Goal: Navigation & Orientation: Understand site structure

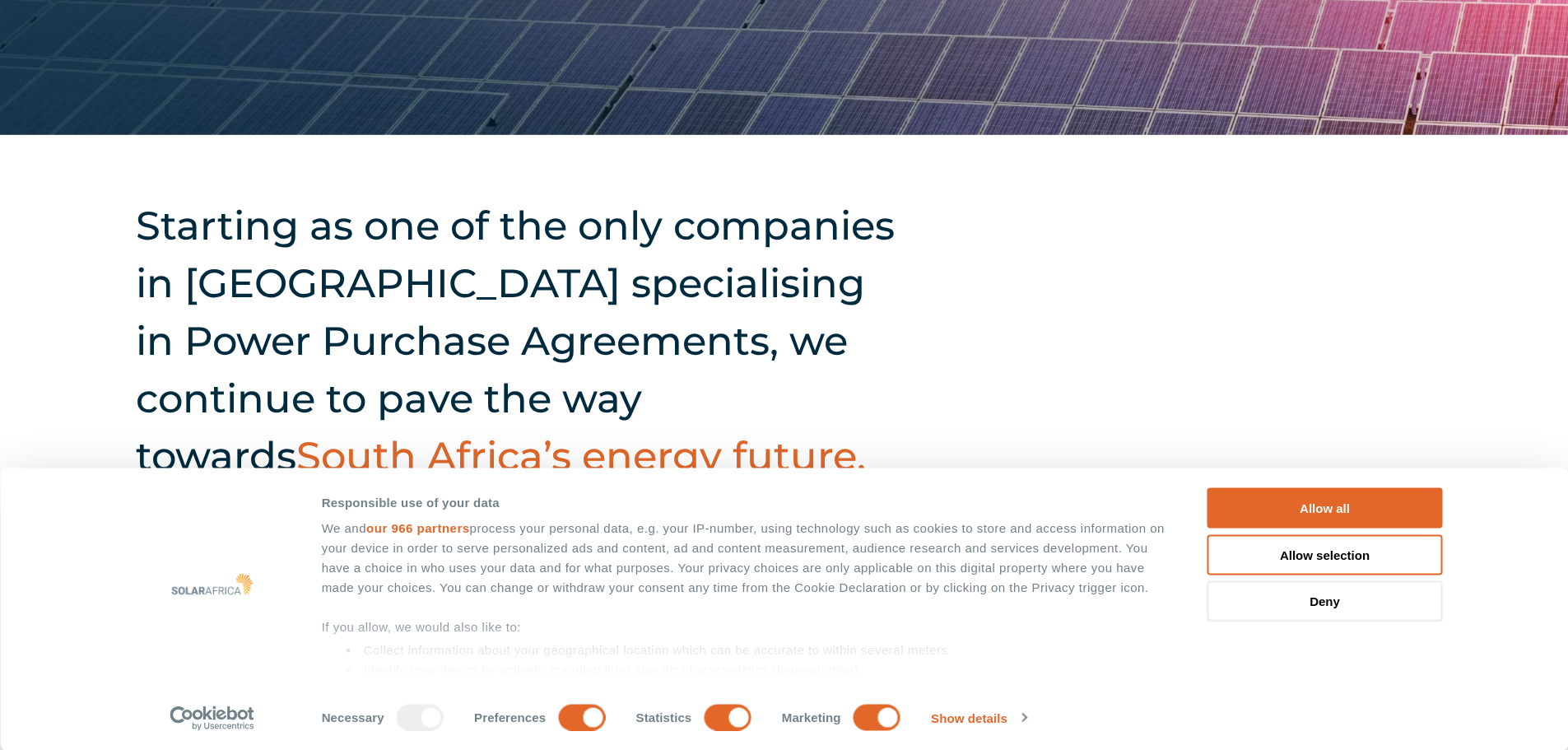
scroll to position [494, 0]
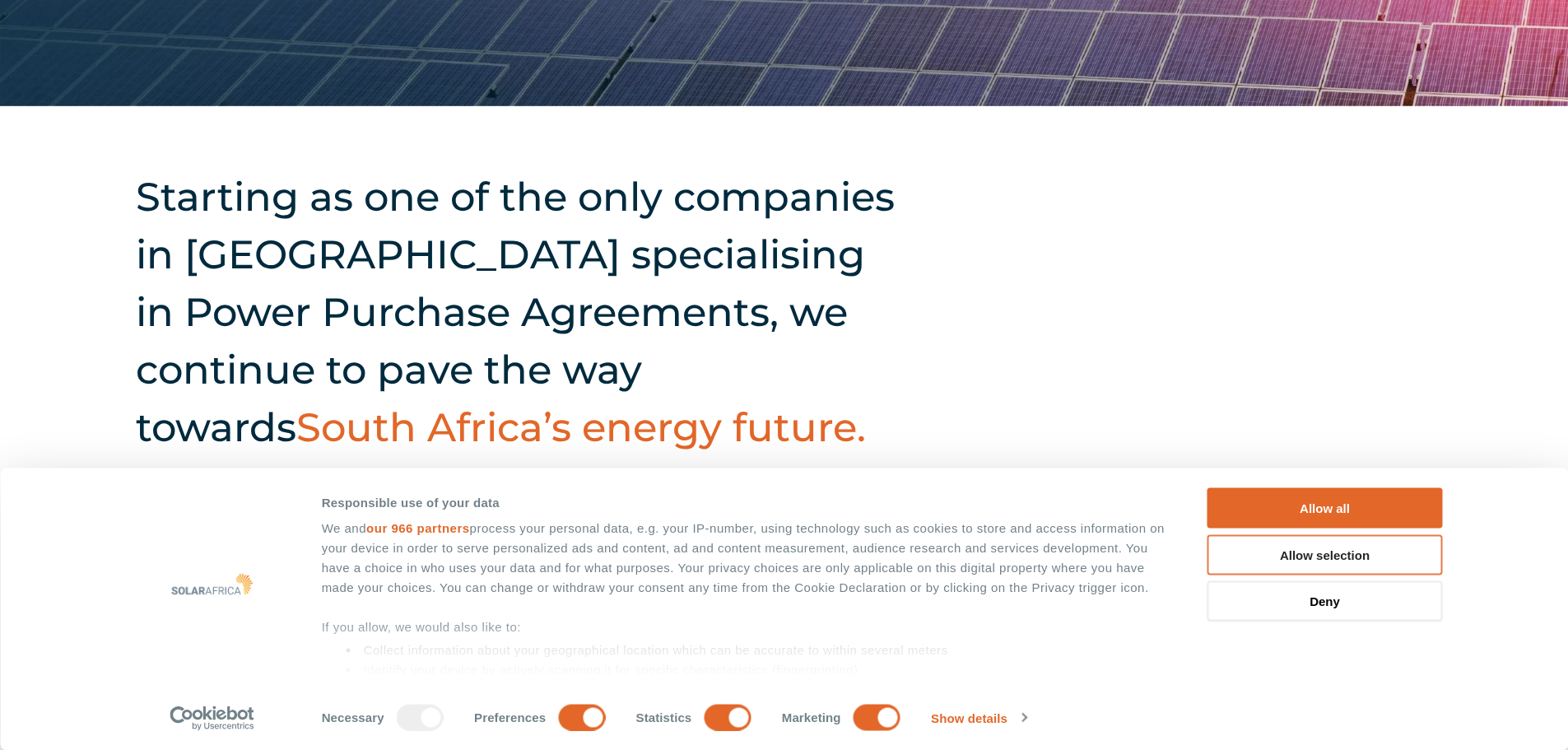
click at [1311, 556] on button "Allow selection" at bounding box center [1325, 555] width 235 height 41
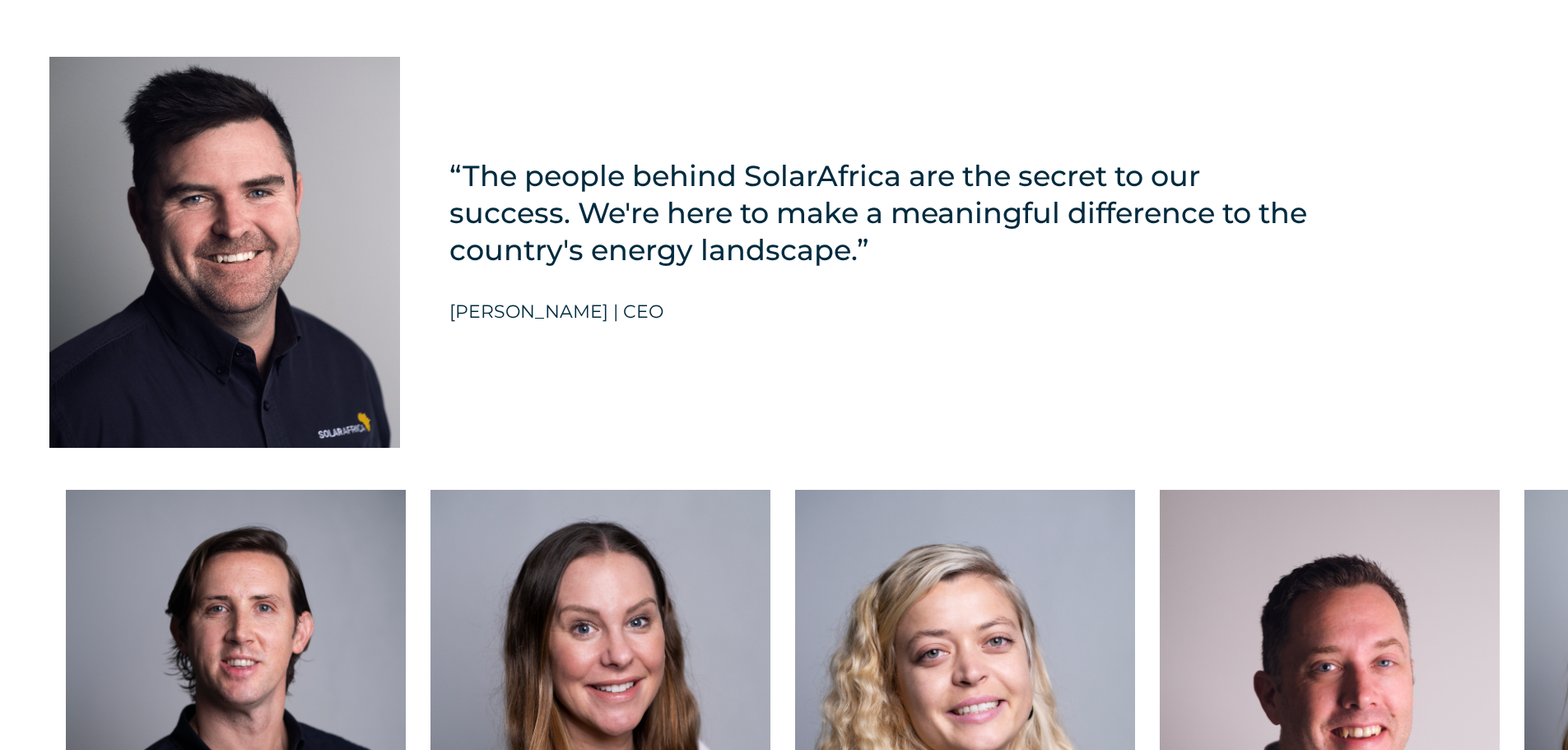
scroll to position [4033, 0]
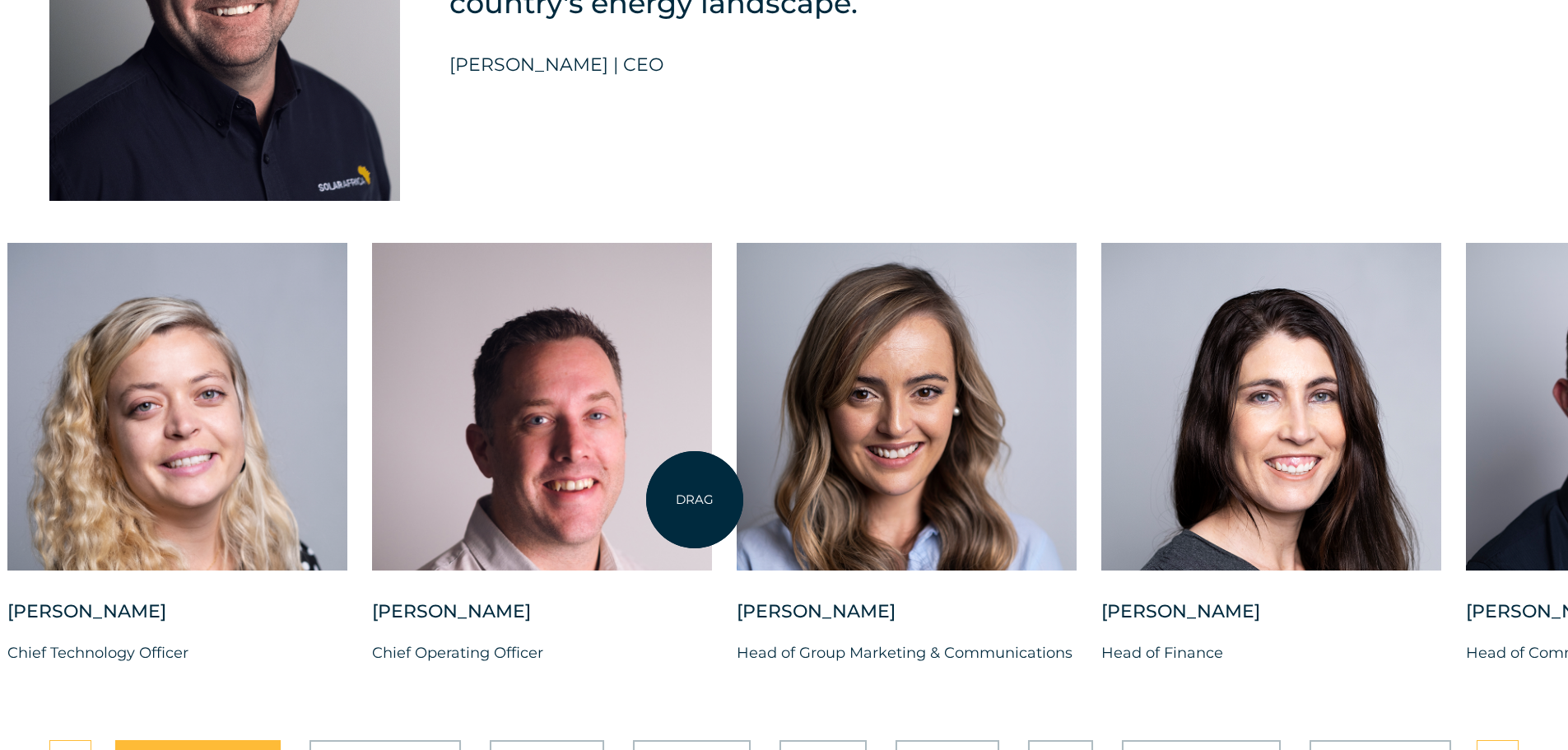
drag, startPoint x: 1481, startPoint y: 492, endPoint x: 694, endPoint y: 500, distance: 787.0
click at [694, 500] on div at bounding box center [542, 407] width 340 height 327
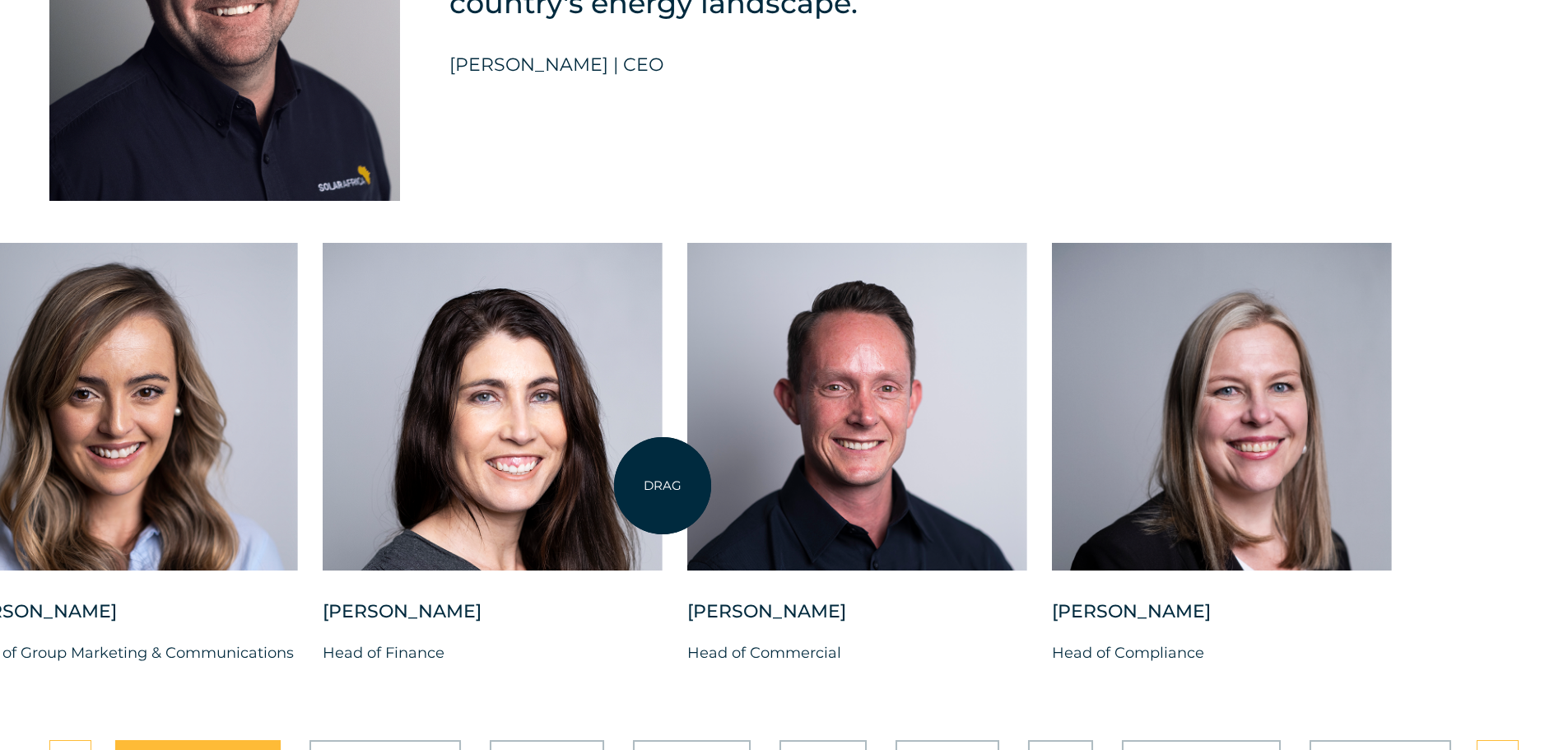
drag, startPoint x: 1203, startPoint y: 471, endPoint x: 662, endPoint y: 486, distance: 541.2
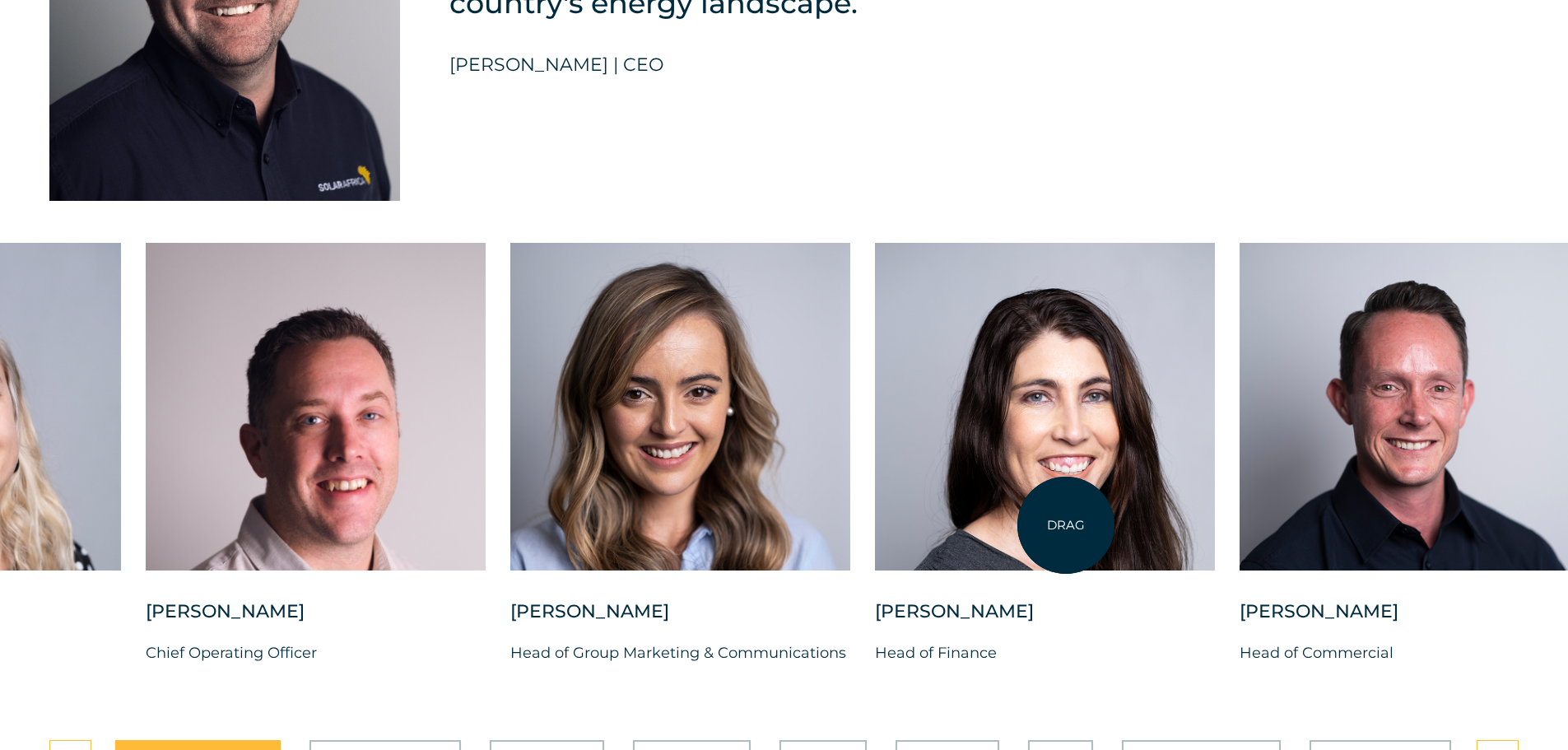
drag, startPoint x: 622, startPoint y: 486, endPoint x: 1066, endPoint y: 525, distance: 445.7
click at [1066, 525] on div at bounding box center [1044, 407] width 340 height 327
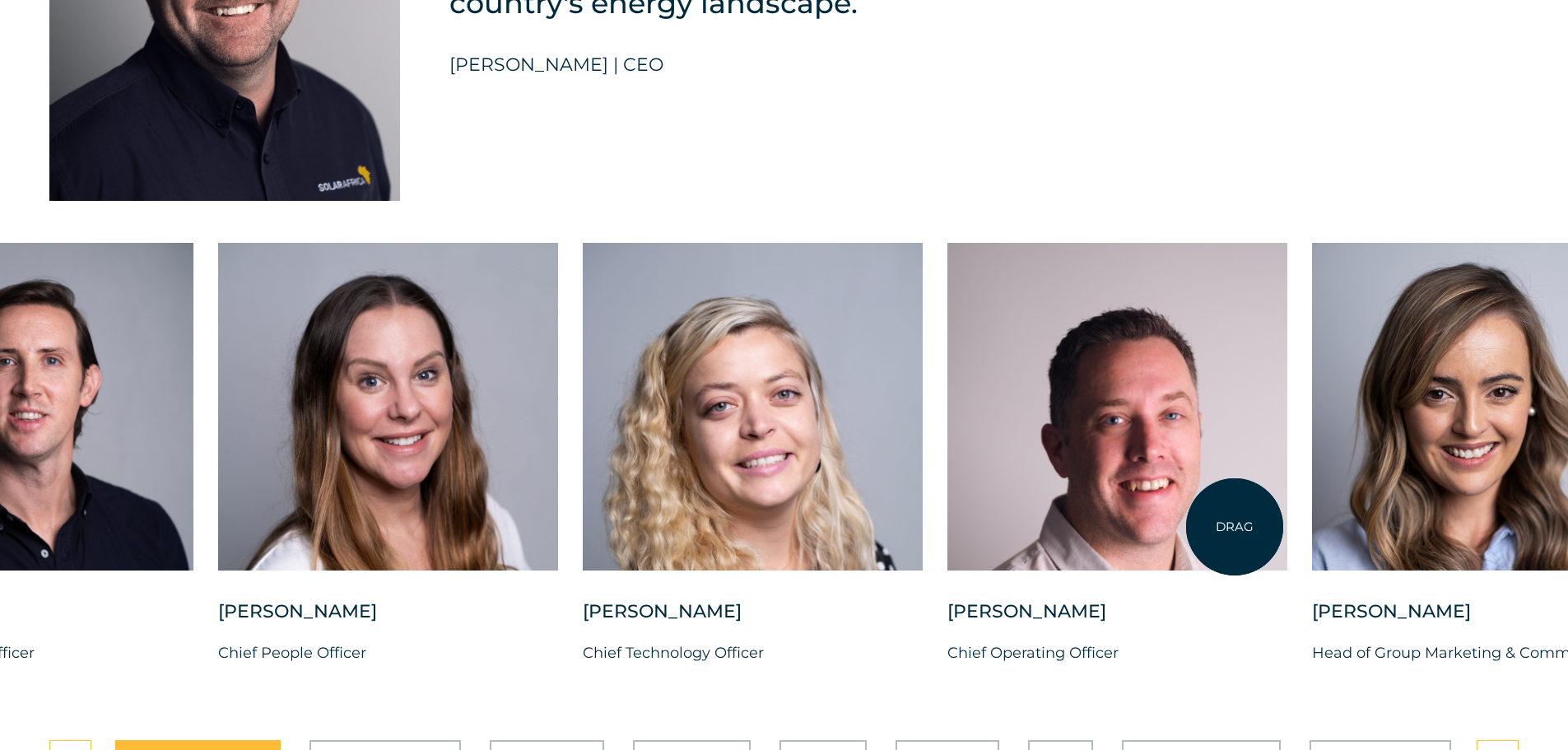
drag, startPoint x: 718, startPoint y: 502, endPoint x: 1235, endPoint y: 527, distance: 517.6
click at [1235, 527] on div at bounding box center [1117, 407] width 340 height 327
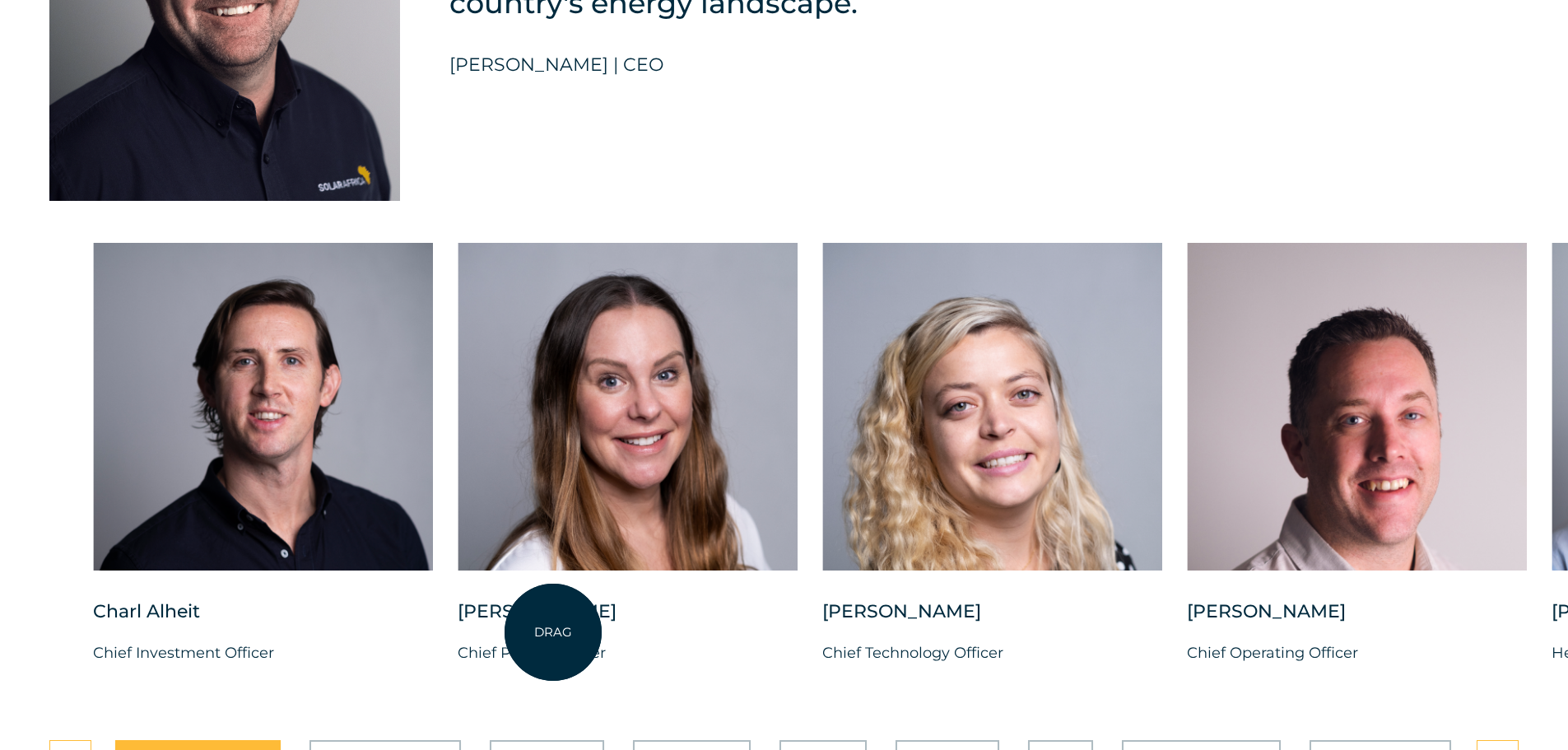
drag, startPoint x: 416, startPoint y: 632, endPoint x: 553, endPoint y: 632, distance: 137.0
click at [553, 632] on div "Charl Alheit Chief Investment Officer Candice Seggie Chief People Officer Suné …" at bounding box center [1551, 467] width 3048 height 448
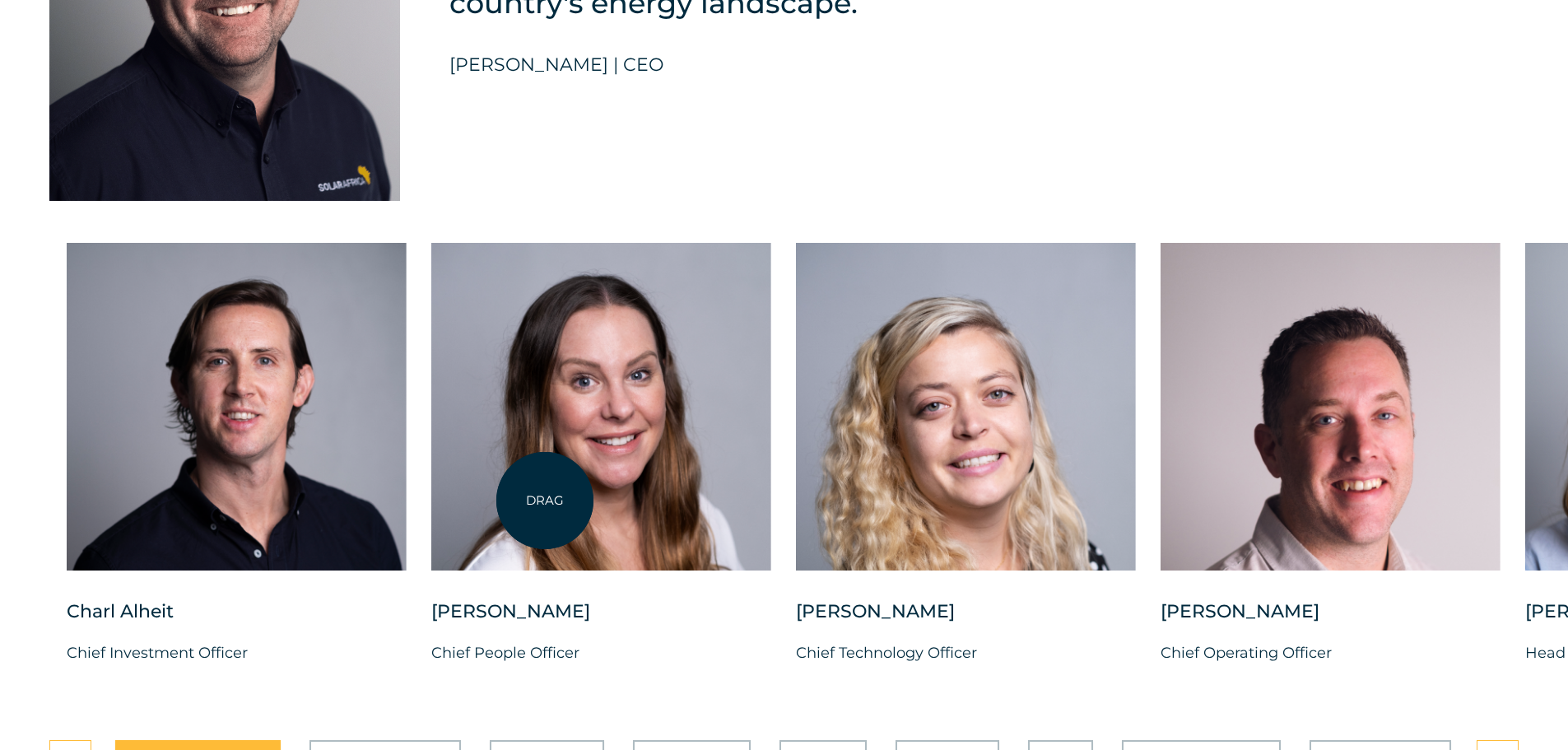
drag, startPoint x: 541, startPoint y: 644, endPoint x: 546, endPoint y: 365, distance: 279.0
click at [546, 365] on div "Candice Seggie Chief People Officer" at bounding box center [601, 467] width 340 height 448
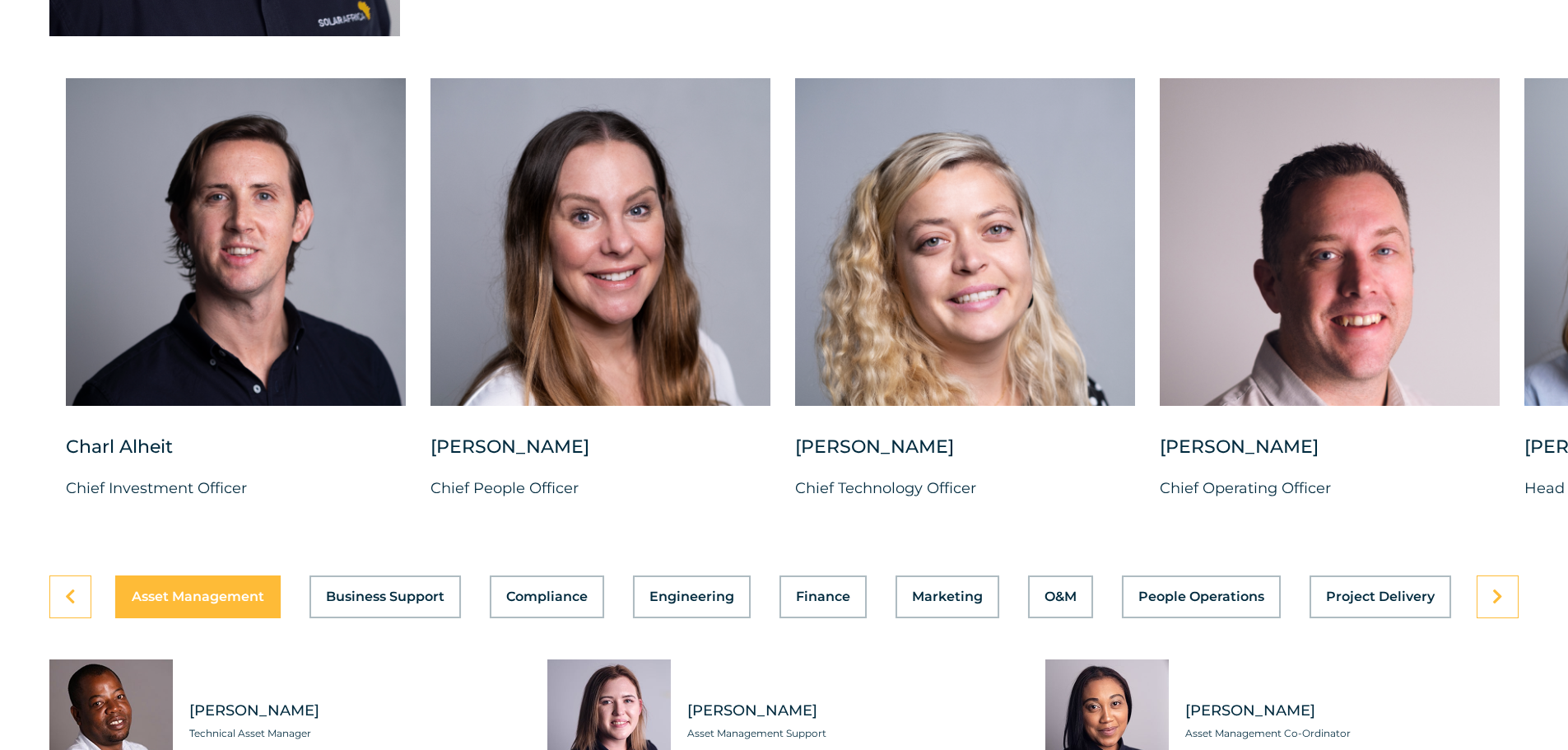
scroll to position [4444, 0]
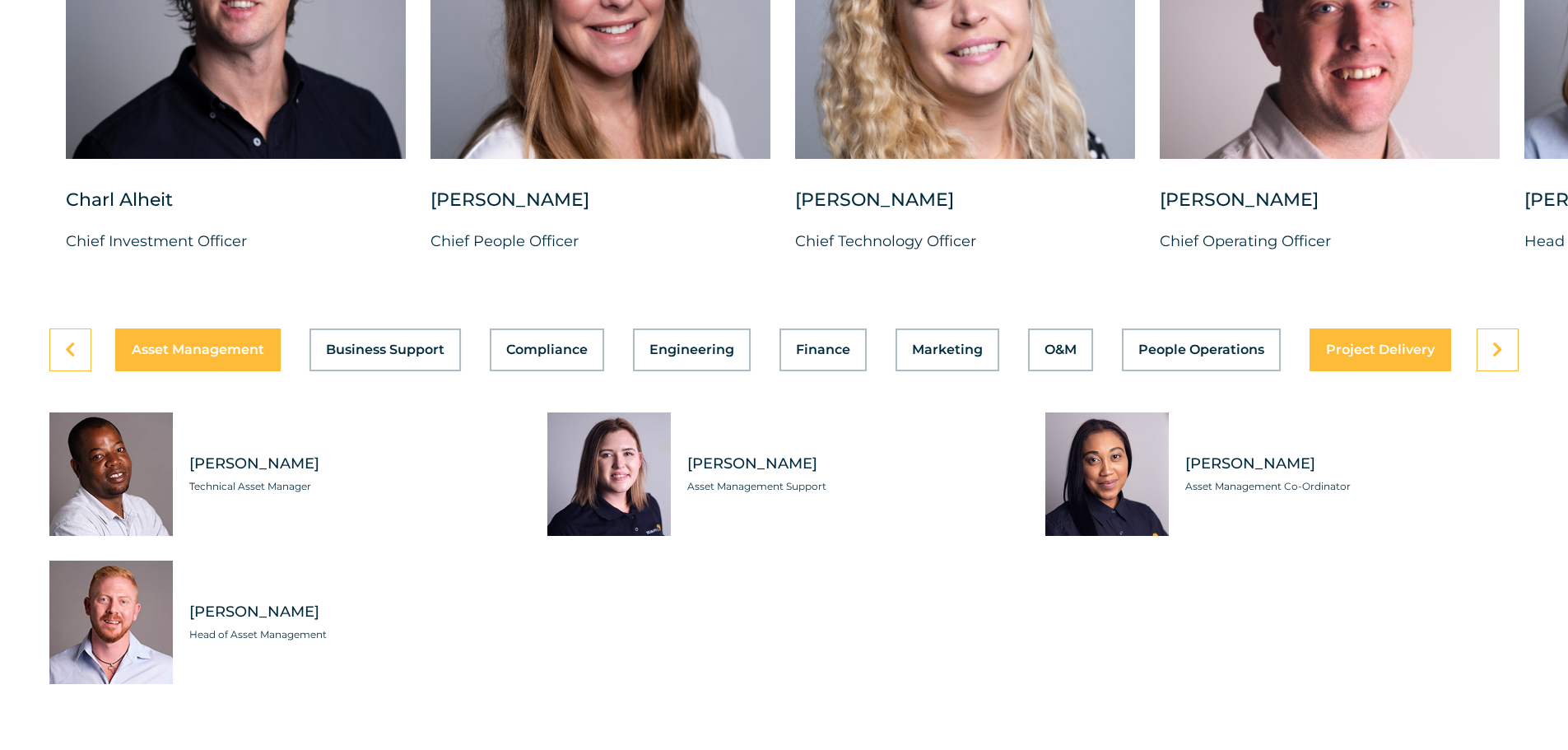
click at [1377, 343] on span "Project Delivery" at bounding box center [1380, 349] width 109 height 13
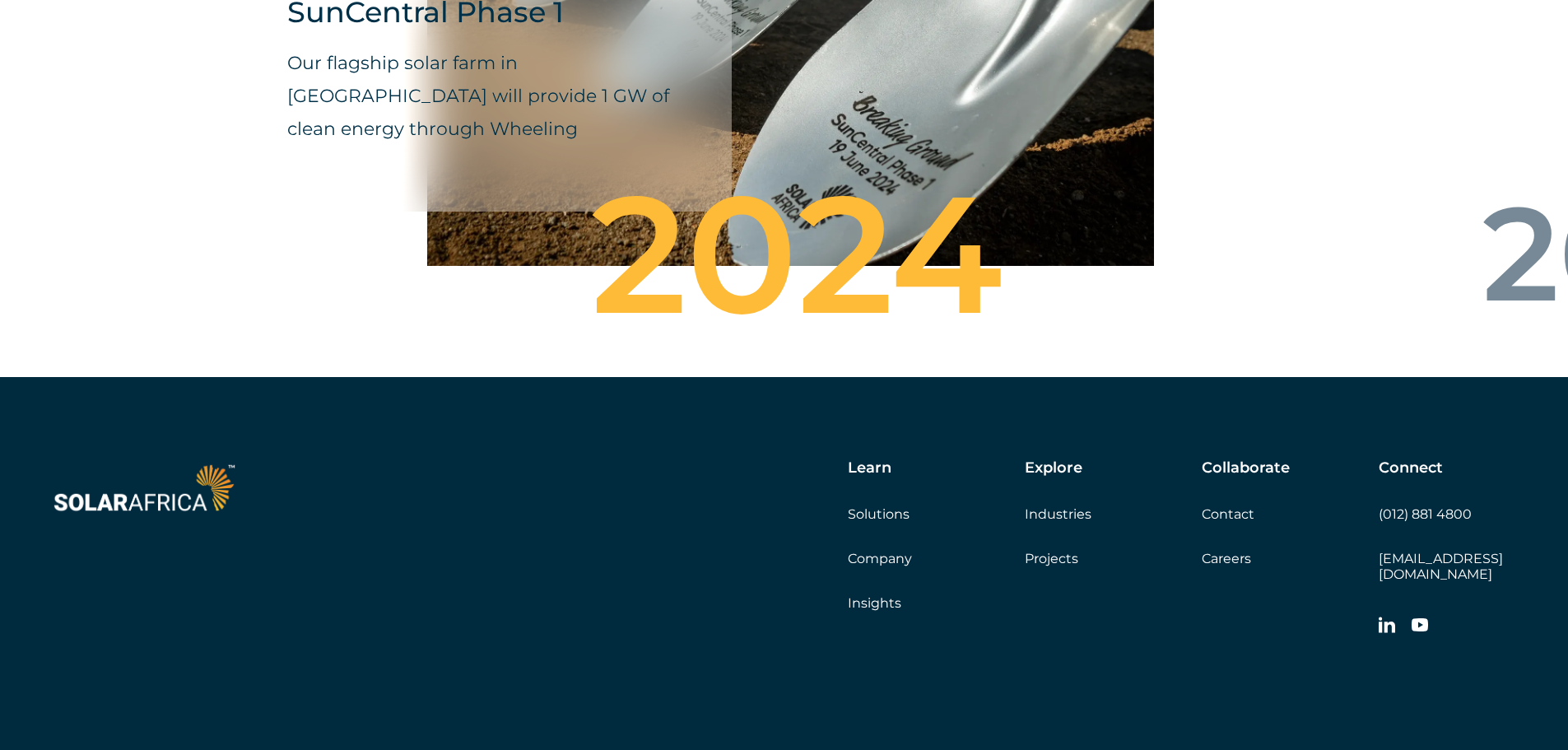
scroll to position [5789, 0]
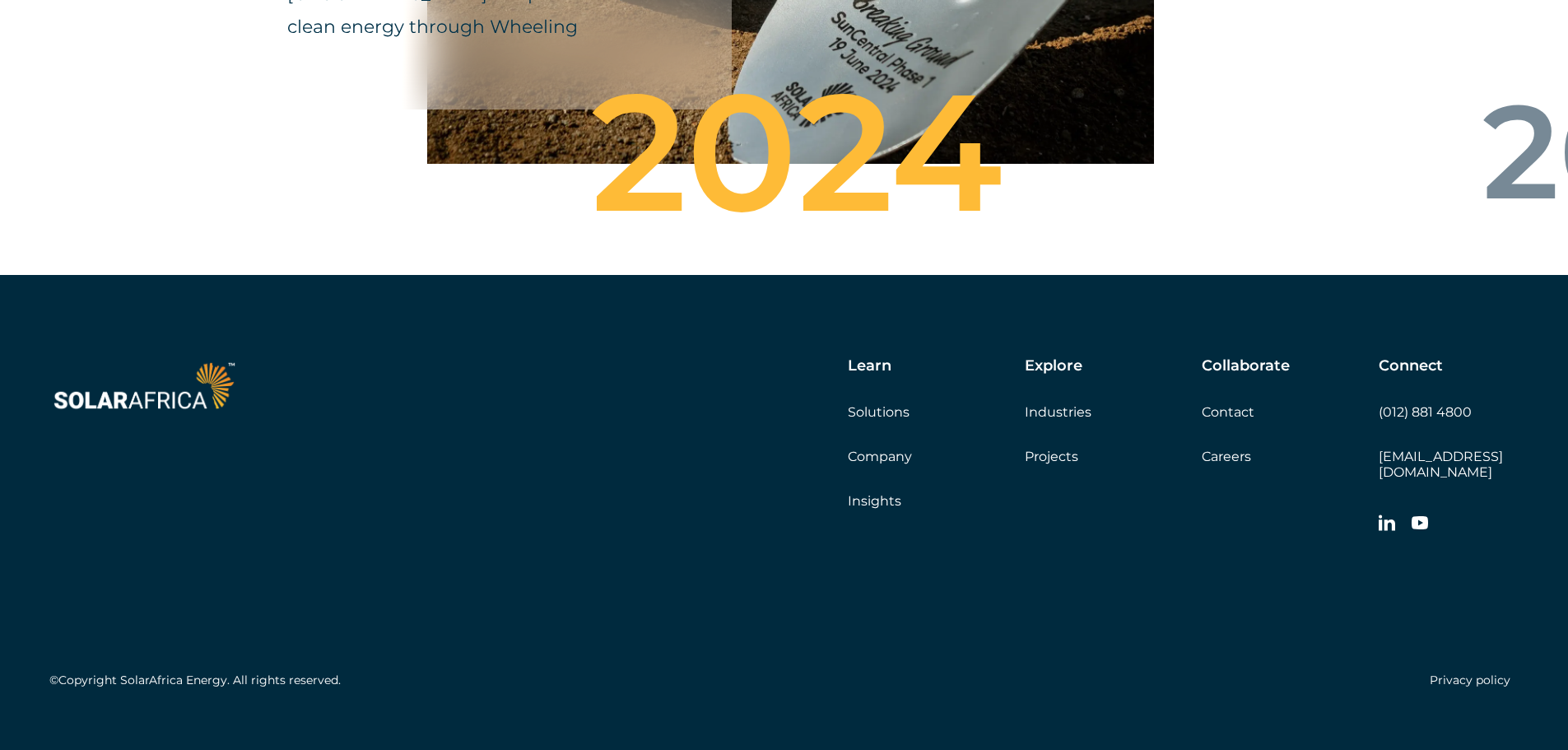
drag, startPoint x: 217, startPoint y: 557, endPoint x: 156, endPoint y: 514, distance: 74.6
click at [208, 541] on div "©Copyright SolarAfrica Energy. All rights reserved. Privacy policy" at bounding box center [784, 618] width 1469 height 154
click at [881, 404] on link "Solutions" at bounding box center [879, 412] width 62 height 16
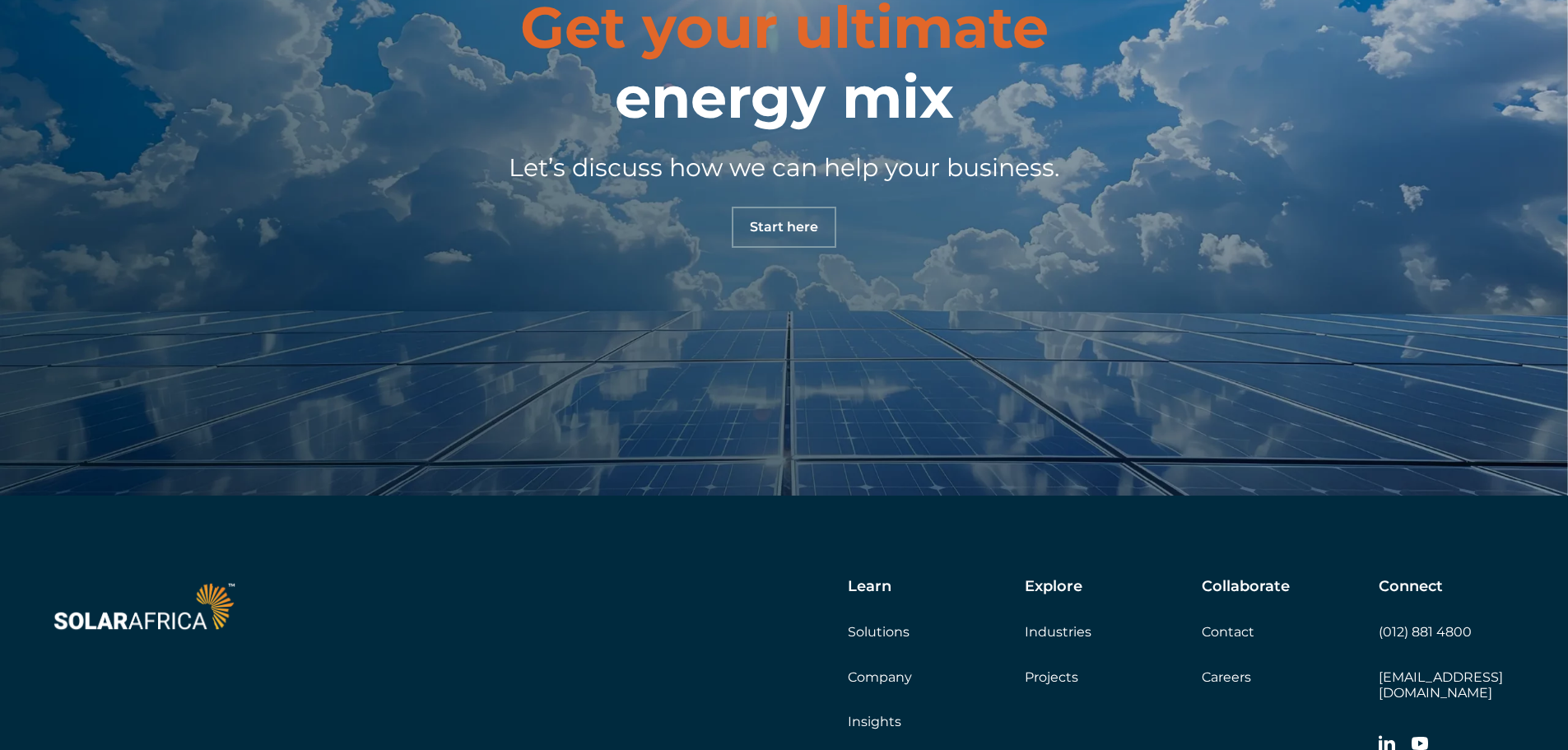
scroll to position [1728, 0]
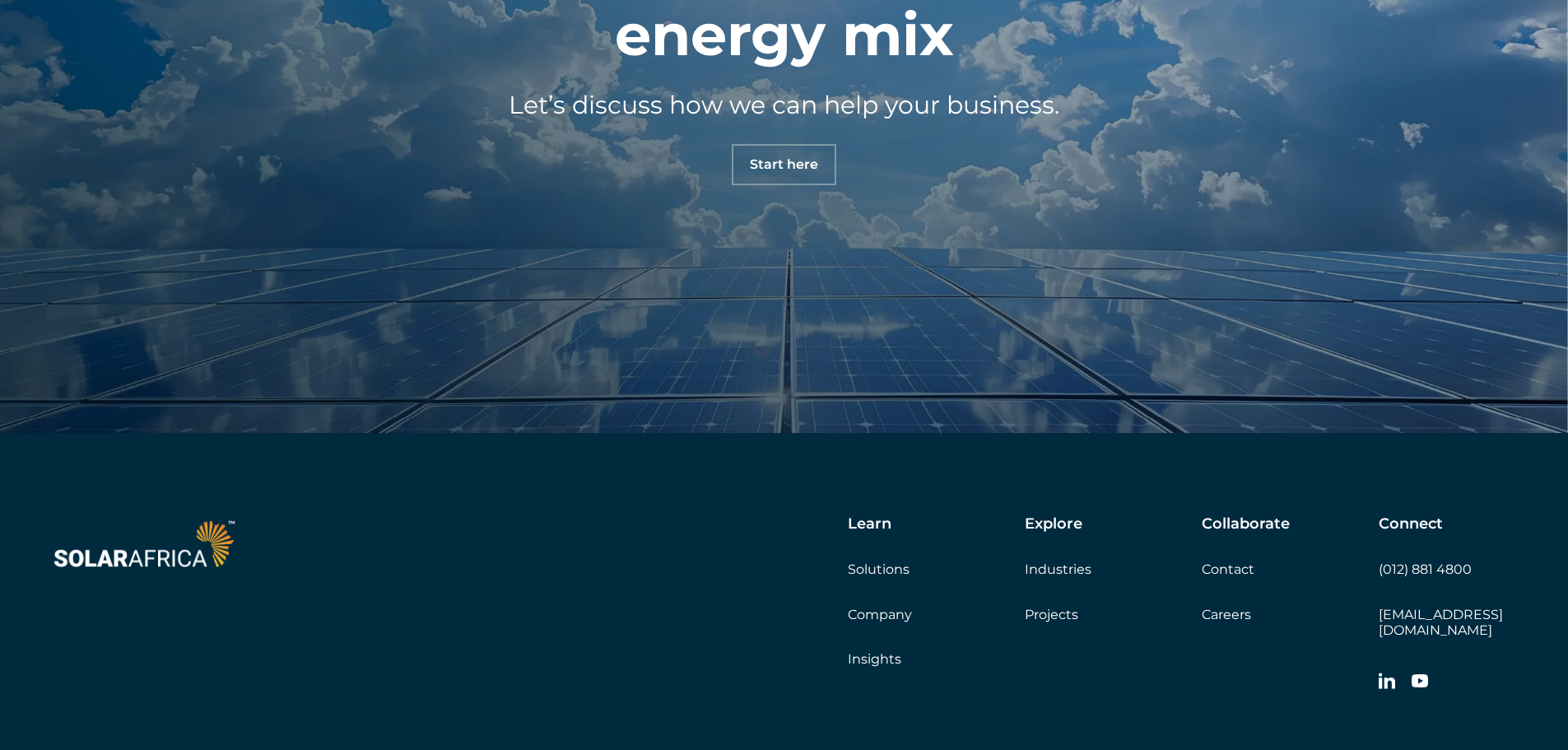
click at [1053, 616] on link "Projects" at bounding box center [1052, 615] width 53 height 16
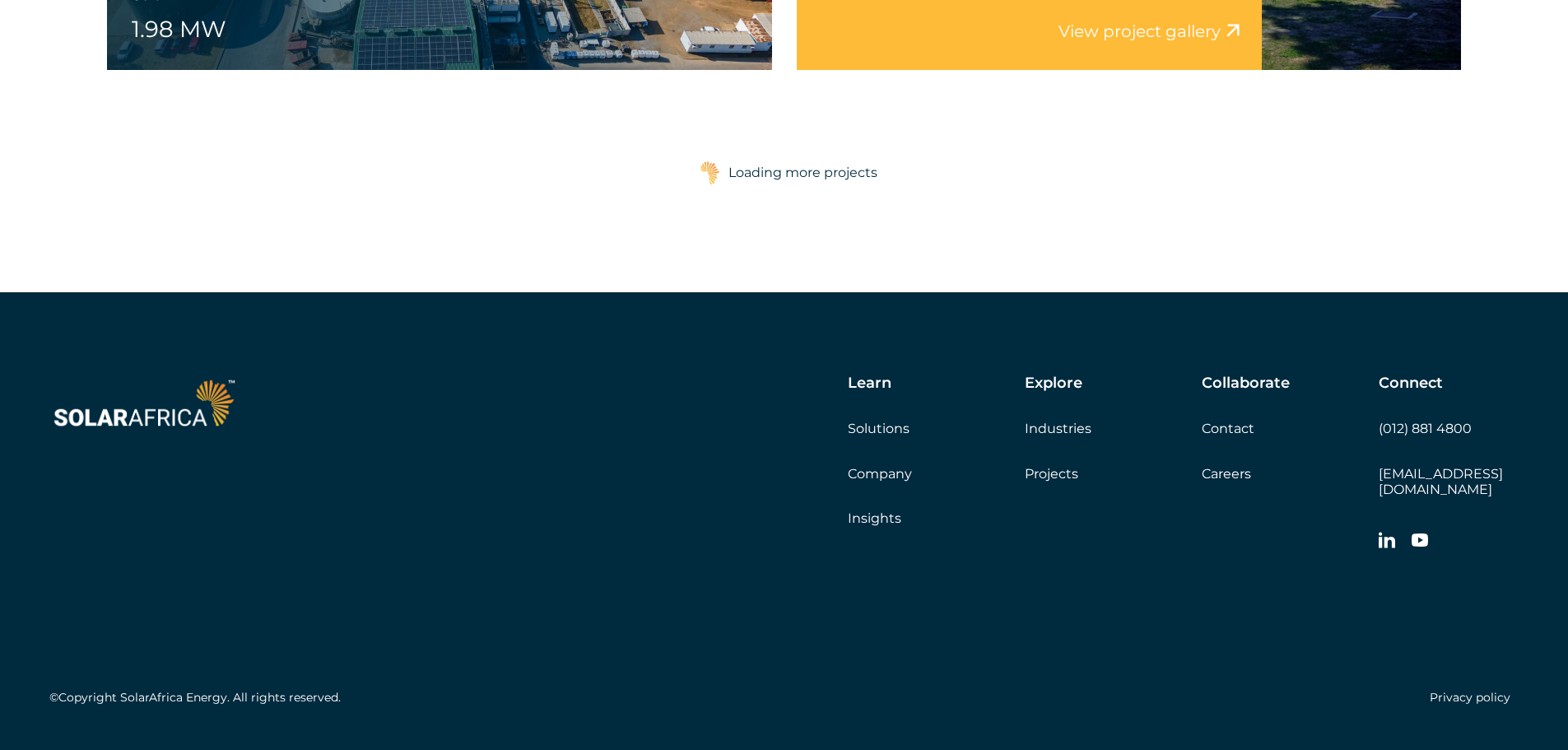
scroll to position [4115, 0]
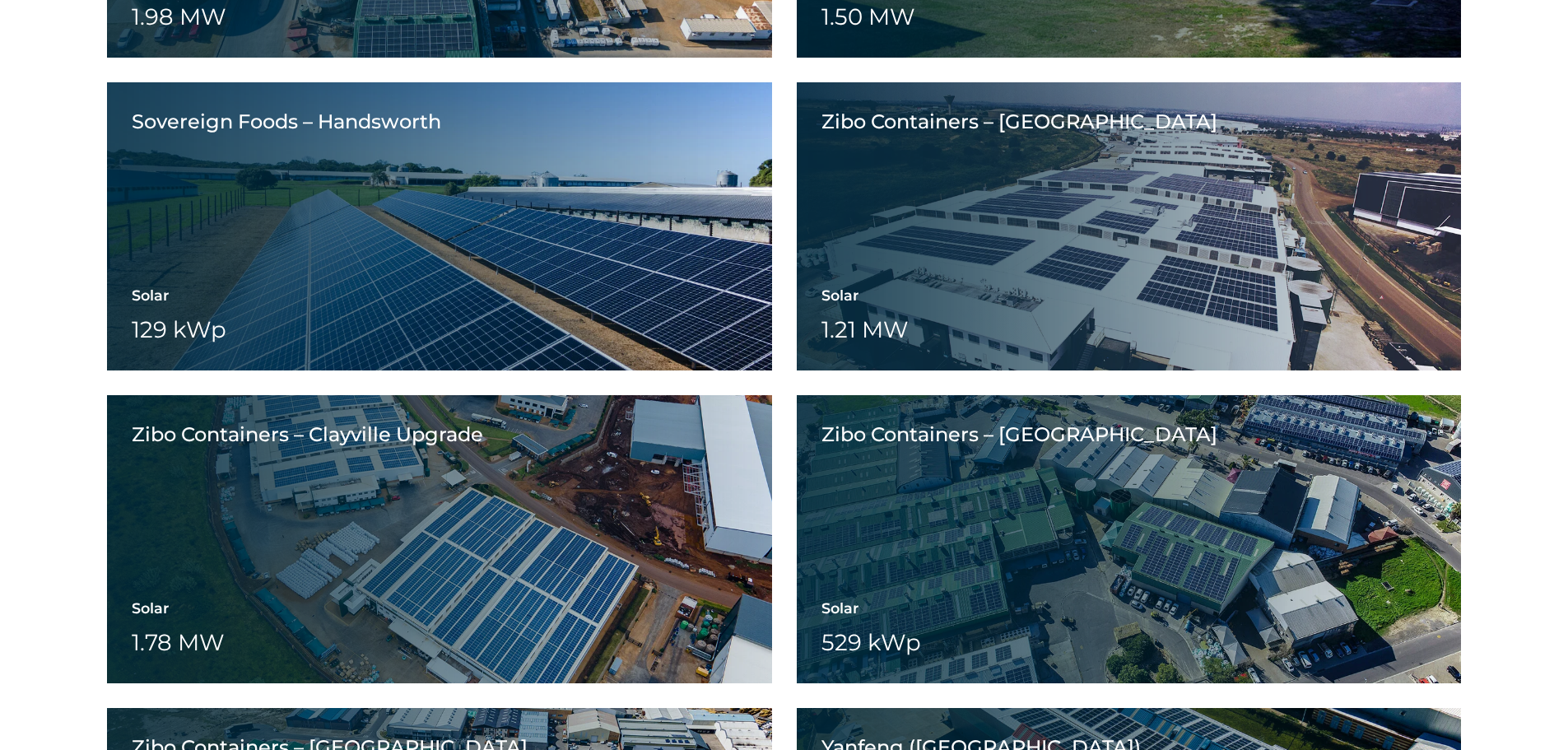
click at [866, 462] on div "Zibo Containers – [GEOGRAPHIC_DATA] View project video View project gallery" at bounding box center [1029, 540] width 465 height 288
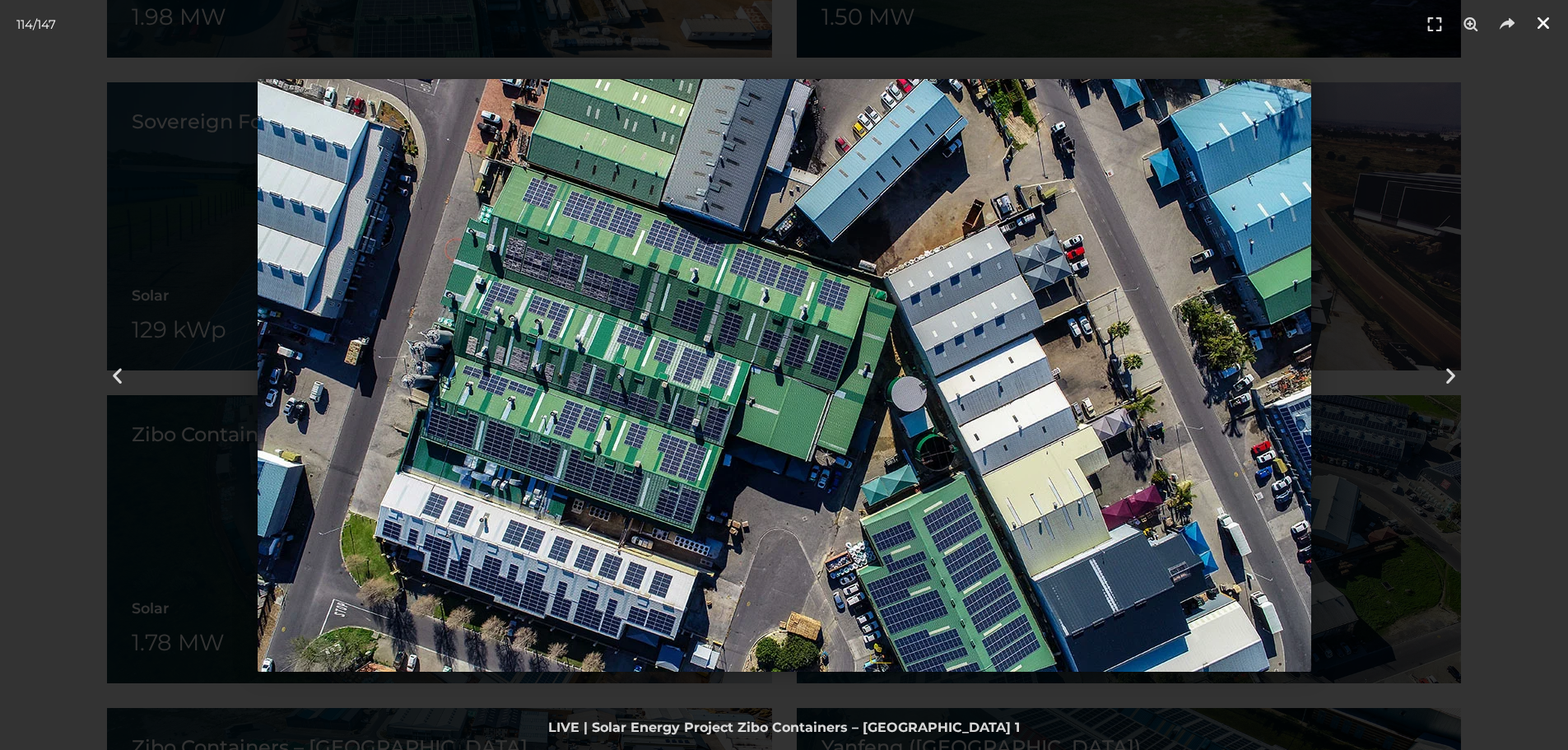
click at [1538, 20] on icon "Close (Esc)" at bounding box center [1543, 23] width 17 height 17
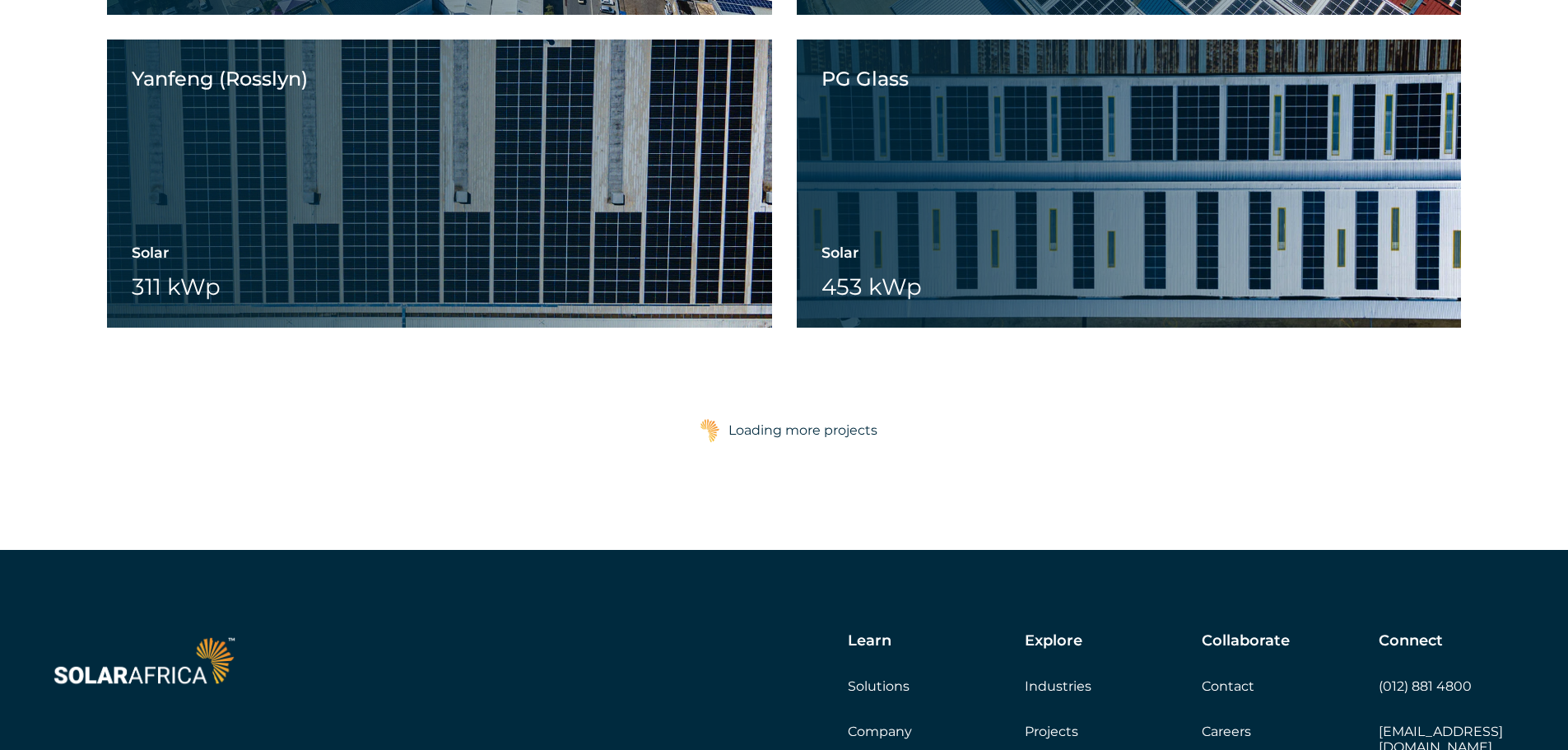
scroll to position [5384, 0]
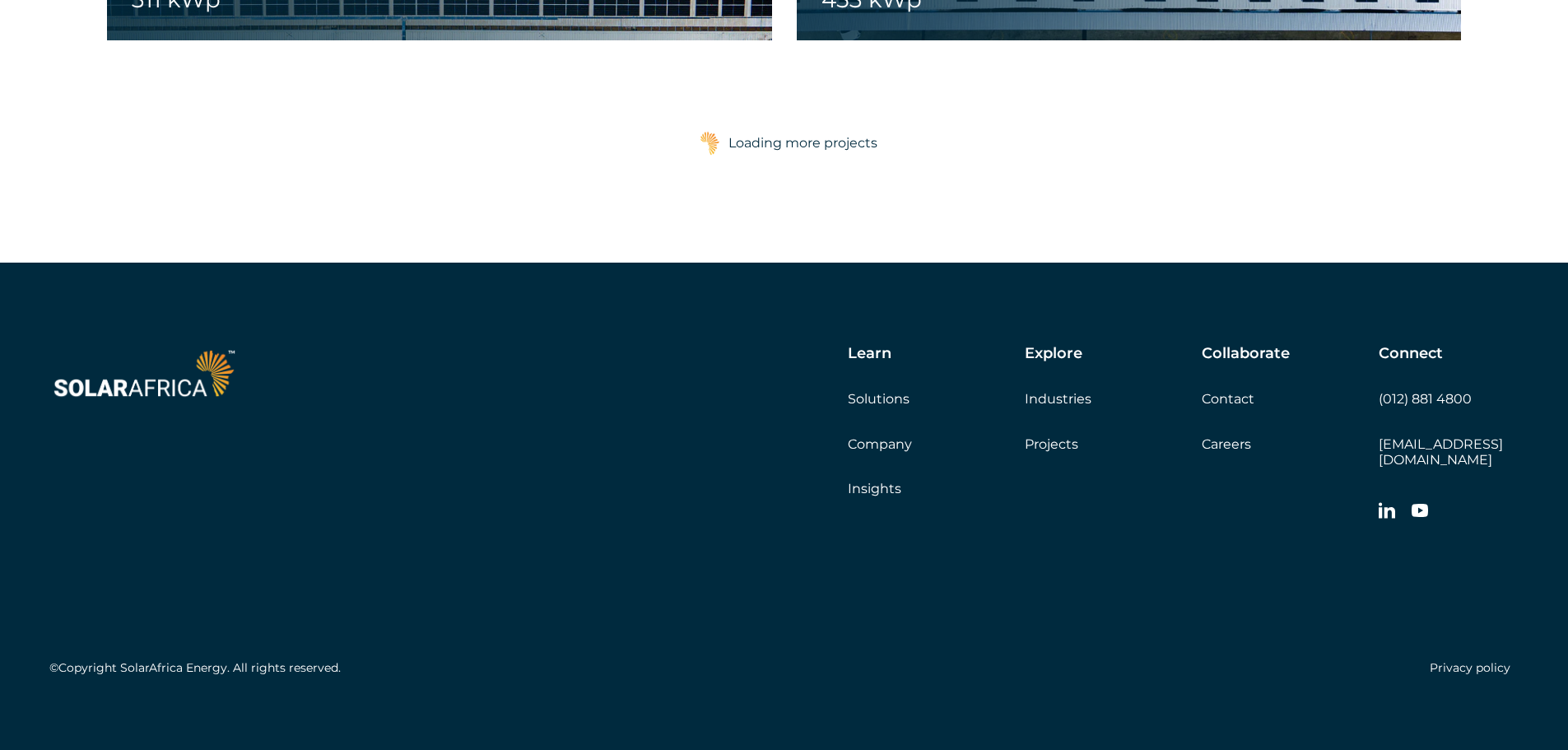
click at [881, 448] on link "Company" at bounding box center [880, 444] width 65 height 16
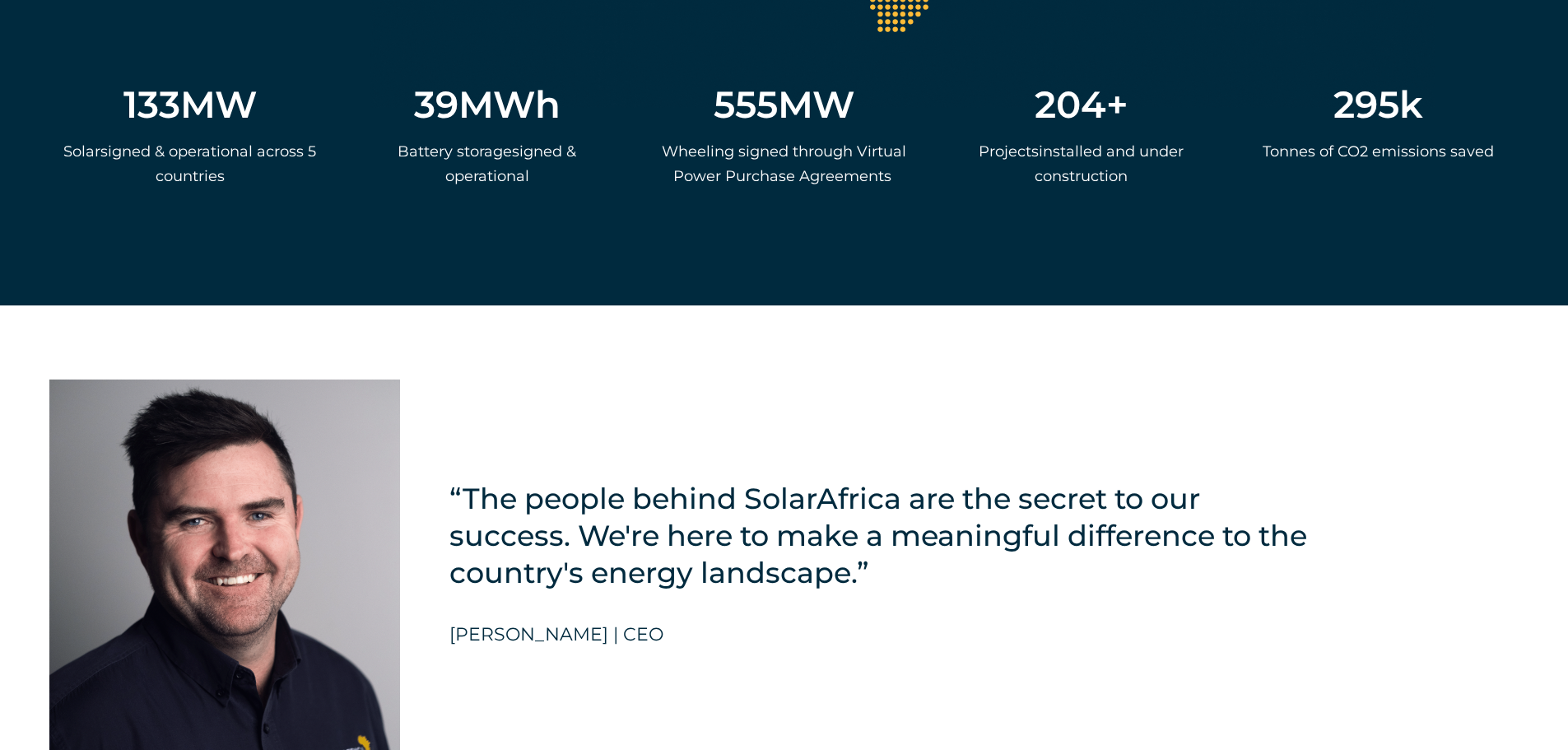
scroll to position [3622, 0]
